Goal: Task Accomplishment & Management: Manage account settings

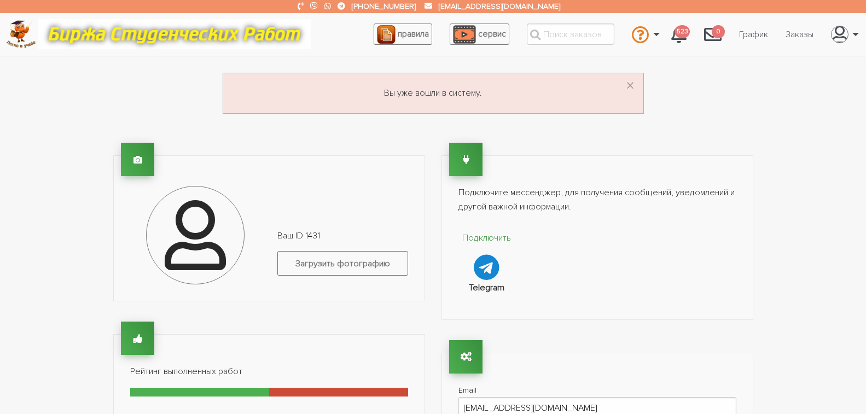
click at [695, 81] on div "Вы уже вошли в систему. ×" at bounding box center [433, 98] width 657 height 50
click at [797, 33] on link "Заказы" at bounding box center [799, 34] width 45 height 21
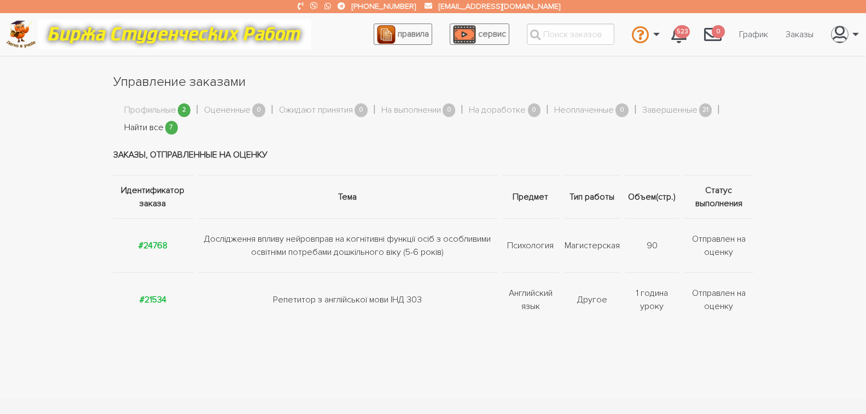
click at [158, 127] on link "Найти все" at bounding box center [143, 128] width 39 height 14
